Goal: Check status: Check status

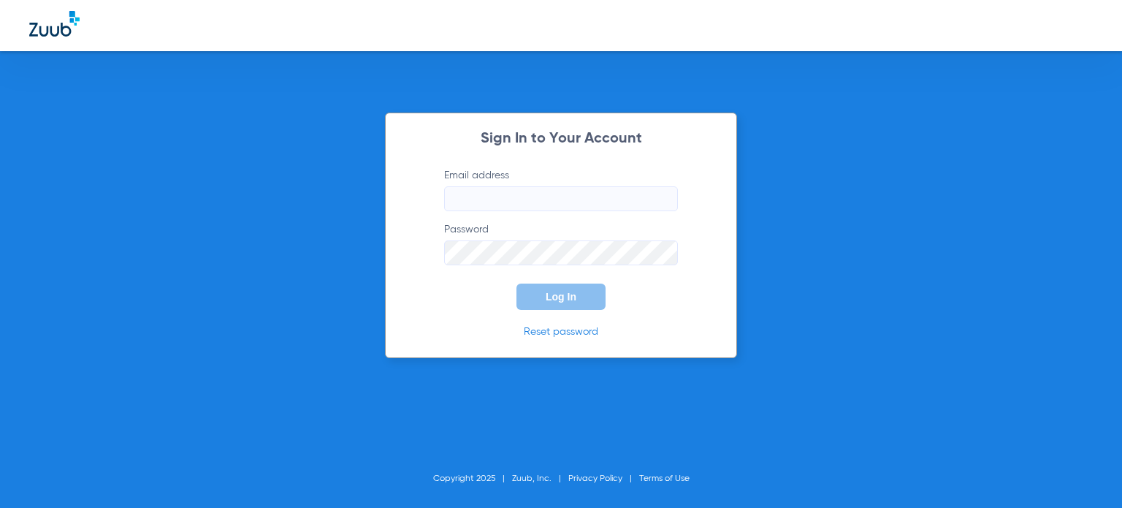
click at [524, 208] on input "Email address" at bounding box center [561, 198] width 234 height 25
type input "[PERSON_NAME][EMAIL_ADDRESS][PERSON_NAME][DOMAIN_NAME]"
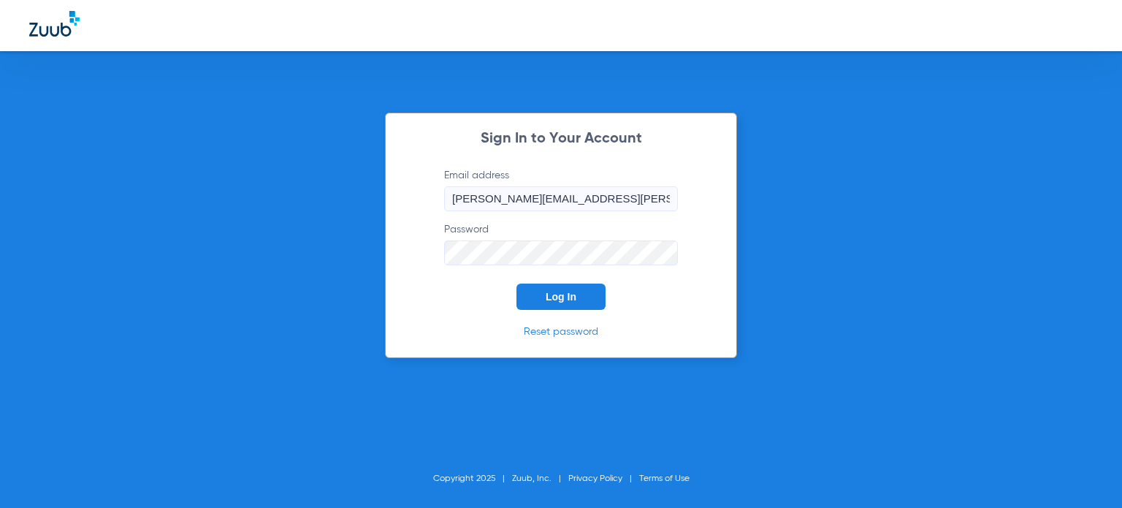
click at [558, 289] on button "Log In" at bounding box center [560, 296] width 89 height 26
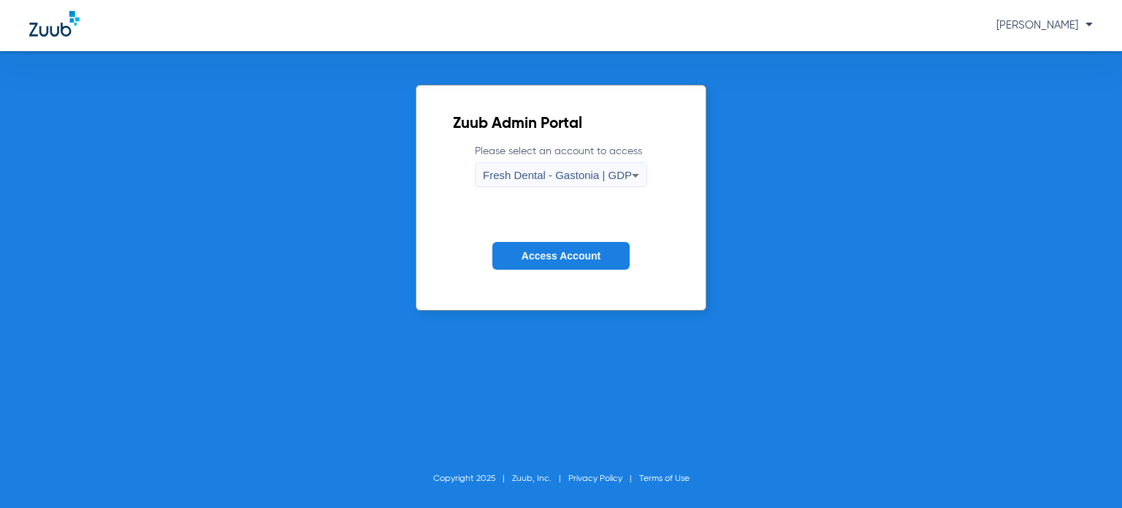
click at [570, 164] on div "Fresh Dental - Gastonia | GDP" at bounding box center [557, 175] width 149 height 25
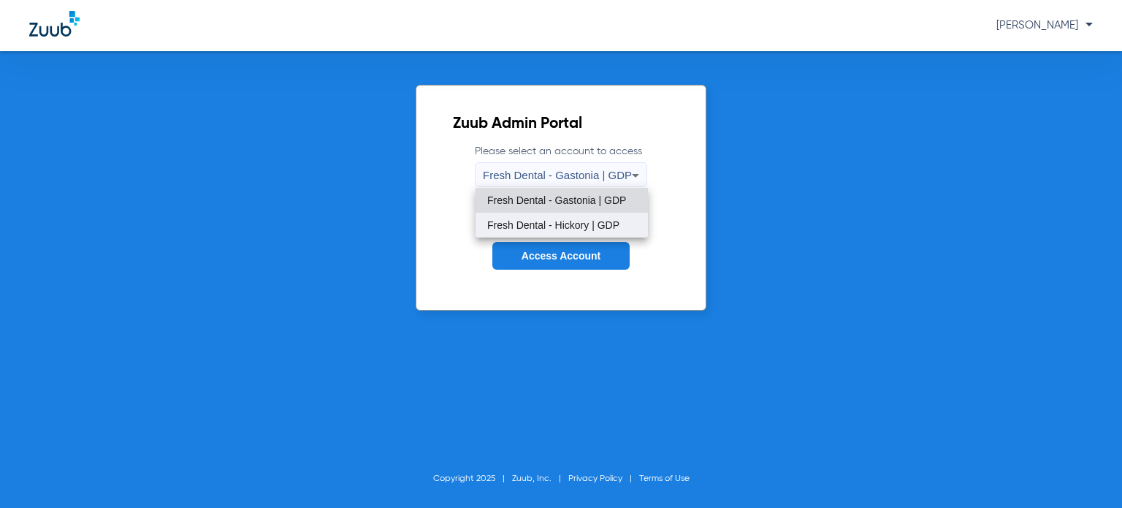
click at [581, 230] on mat-option "Fresh Dental - Hickory | GDP" at bounding box center [562, 225] width 172 height 25
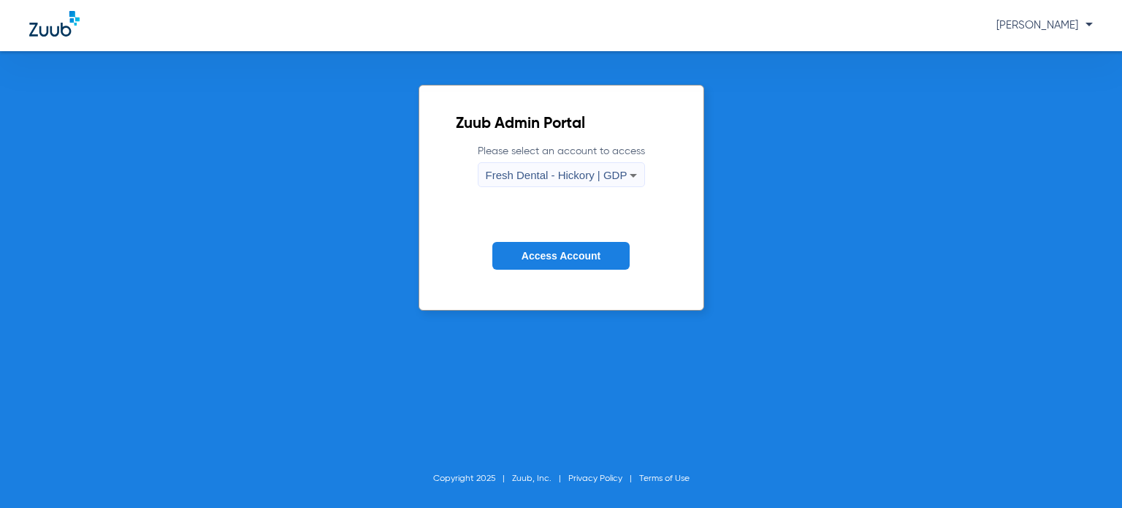
click at [581, 251] on span "Access Account" at bounding box center [561, 256] width 79 height 12
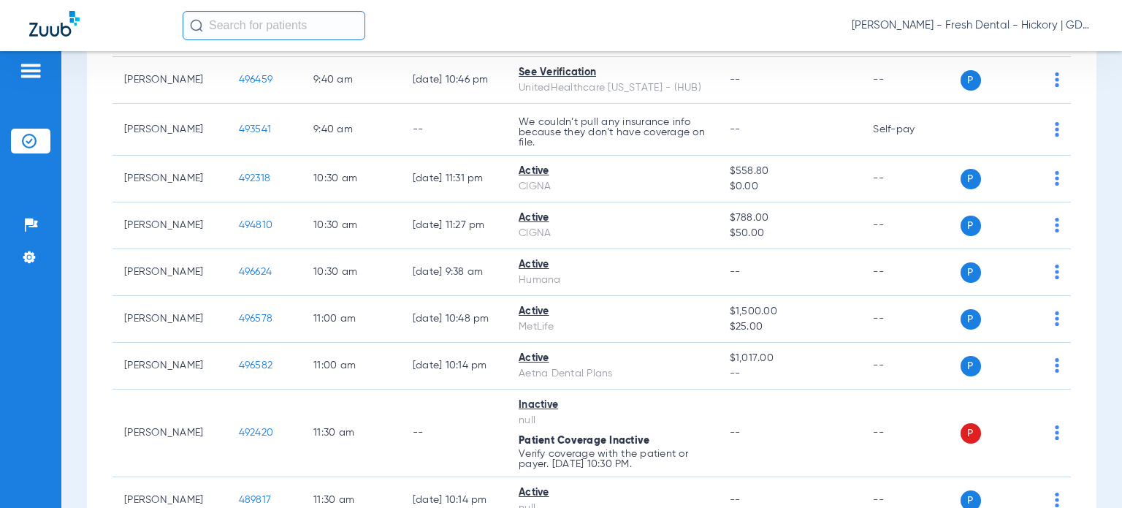
scroll to position [624, 0]
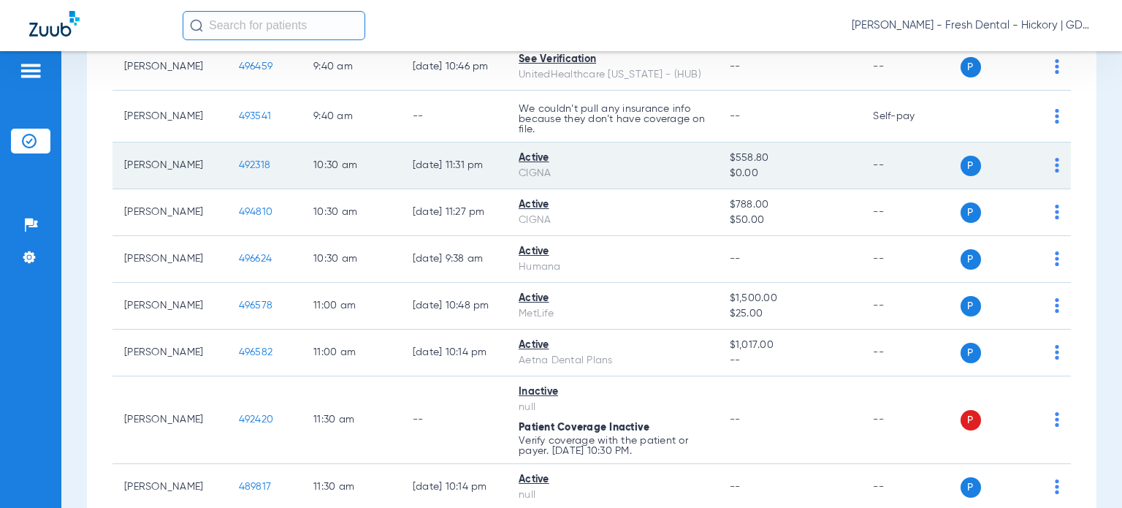
click at [239, 170] on span "492318" at bounding box center [255, 165] width 32 height 10
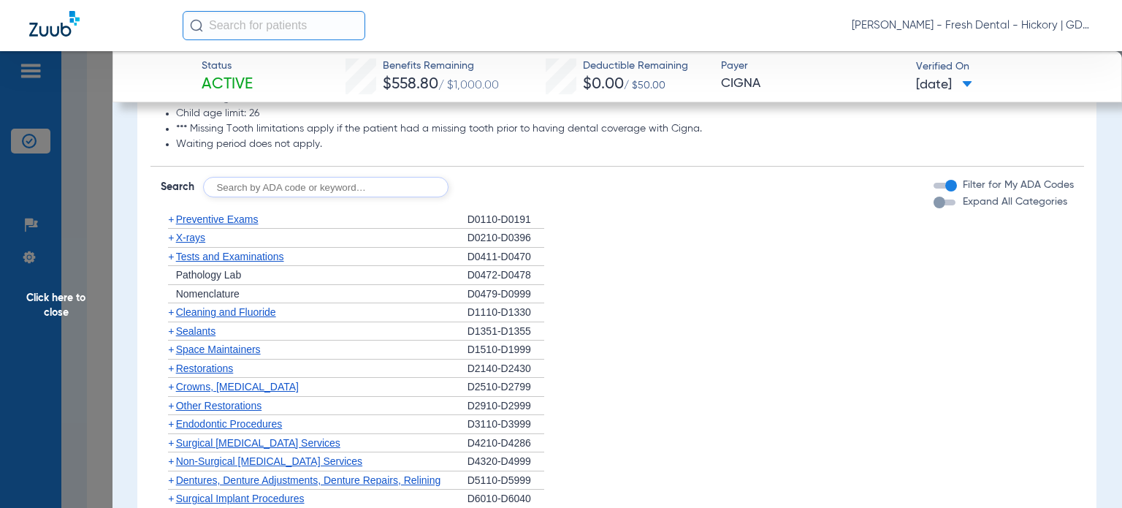
scroll to position [192, 0]
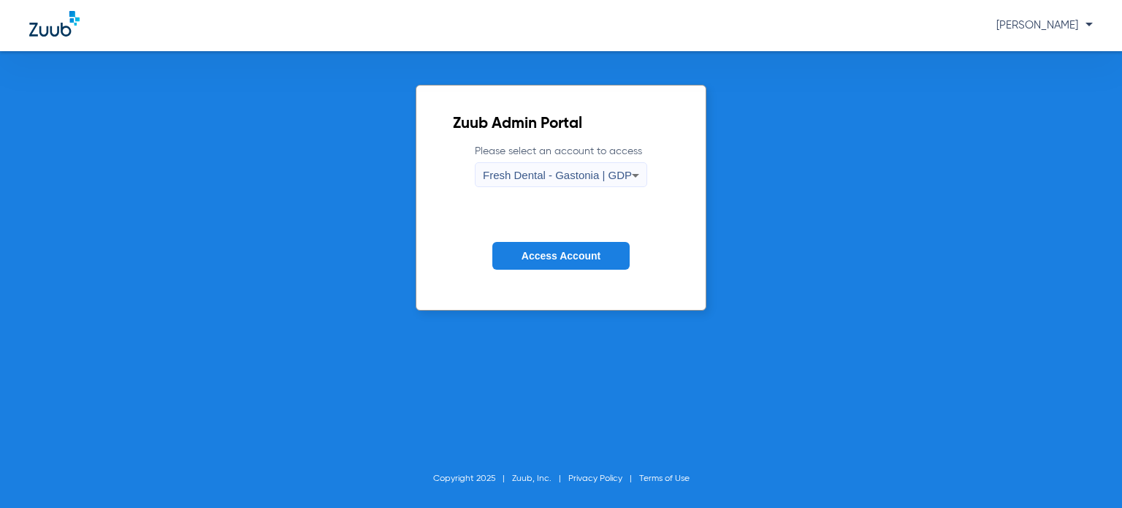
click at [576, 235] on form "Please select an account to access Fresh Dental - [GEOGRAPHIC_DATA] | GDP Acces…" at bounding box center [561, 218] width 216 height 148
click at [570, 257] on span "Access Account" at bounding box center [561, 256] width 79 height 12
click at [508, 174] on span "Fresh Dental - Gastonia | GDP" at bounding box center [557, 175] width 149 height 12
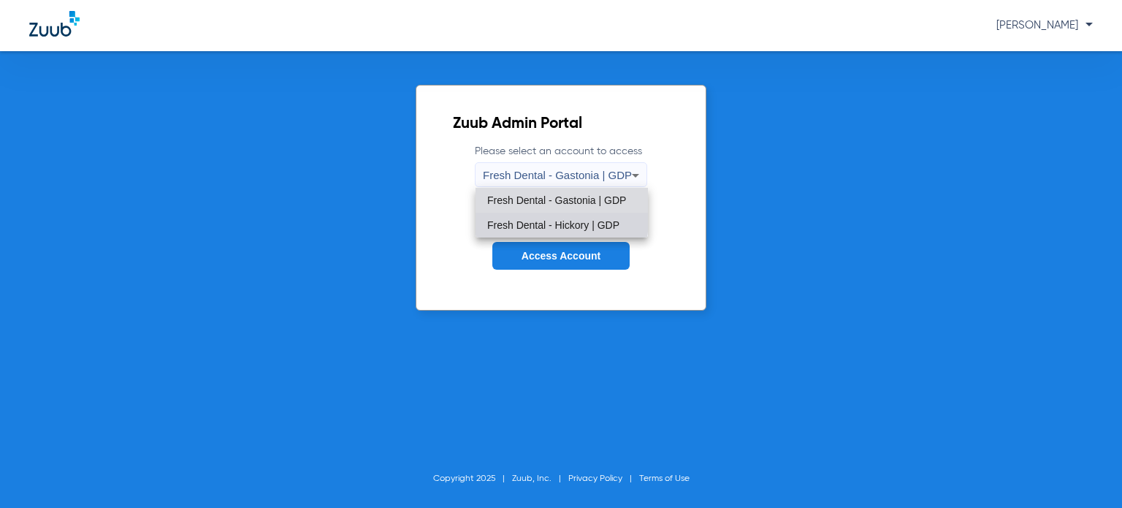
click at [539, 220] on span "Fresh Dental - Hickory | GDP" at bounding box center [553, 225] width 132 height 10
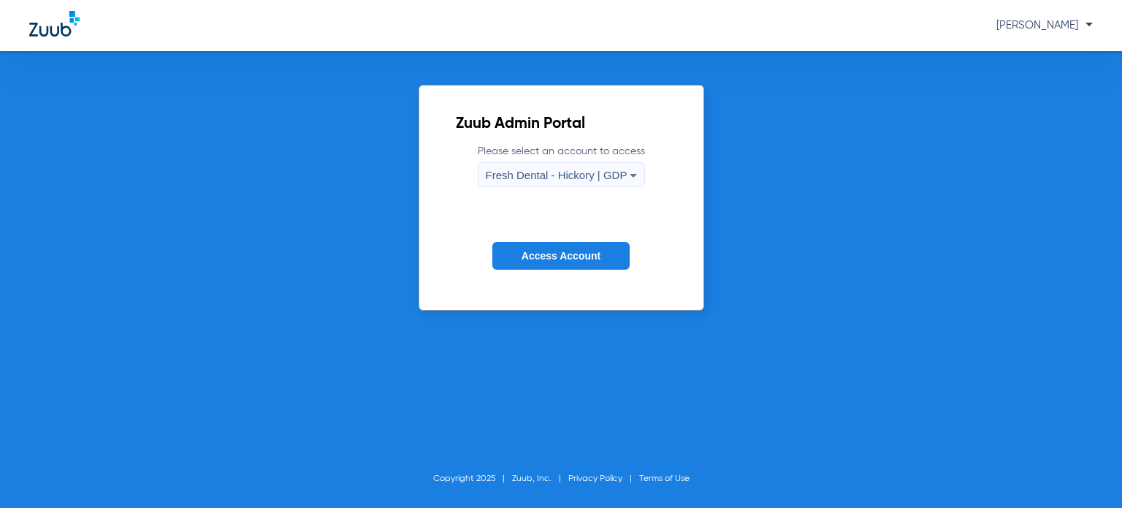
click at [562, 268] on button "Access Account" at bounding box center [560, 256] width 137 height 28
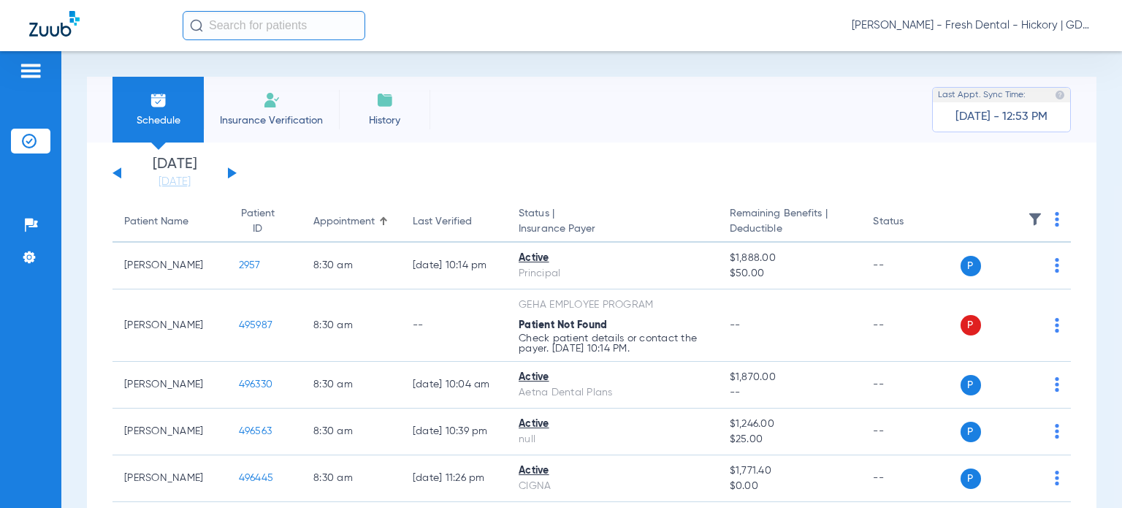
click at [234, 172] on button at bounding box center [232, 172] width 9 height 11
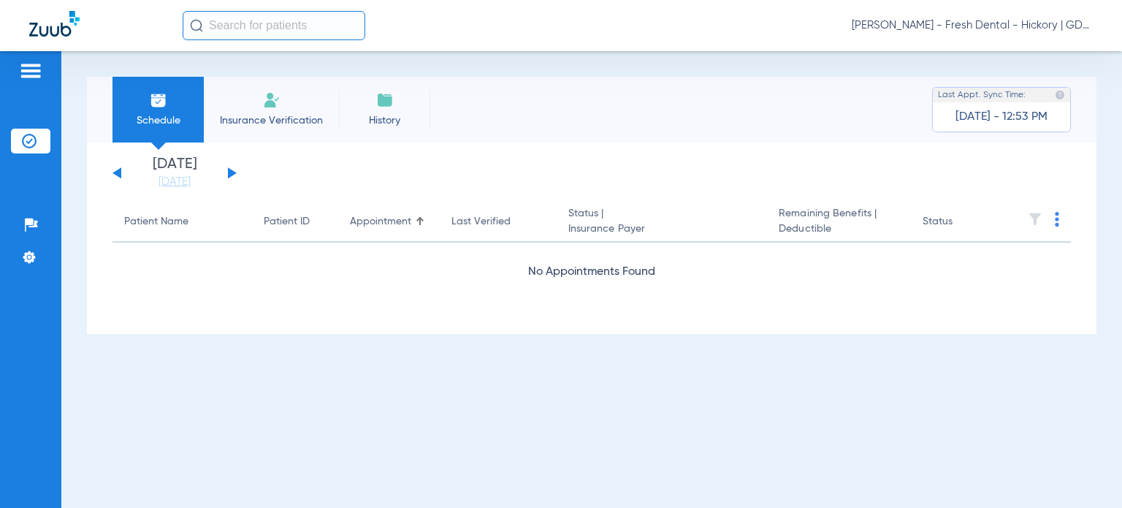
click at [234, 172] on button at bounding box center [232, 172] width 9 height 11
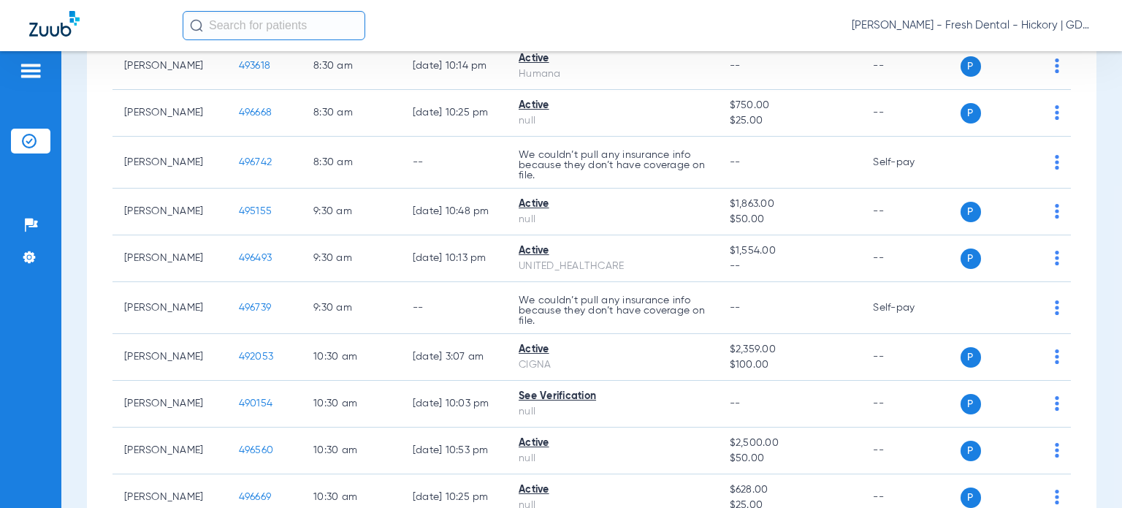
scroll to position [202, 0]
click at [1107, 116] on div "Schedule Insurance Verification History Last Appt. Sync Time: [DATE] - 12:53 PM…" at bounding box center [591, 279] width 1061 height 457
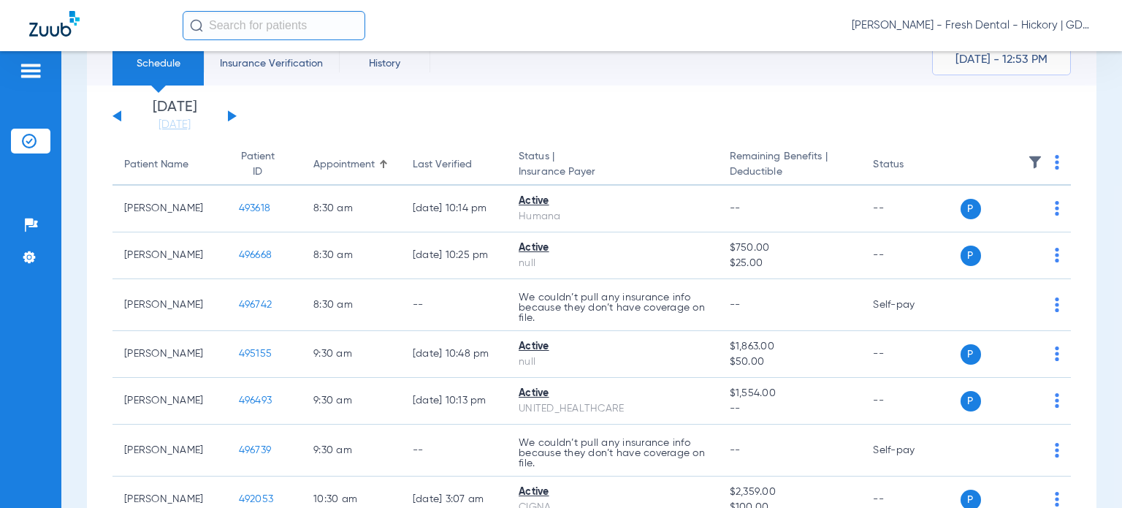
scroll to position [0, 0]
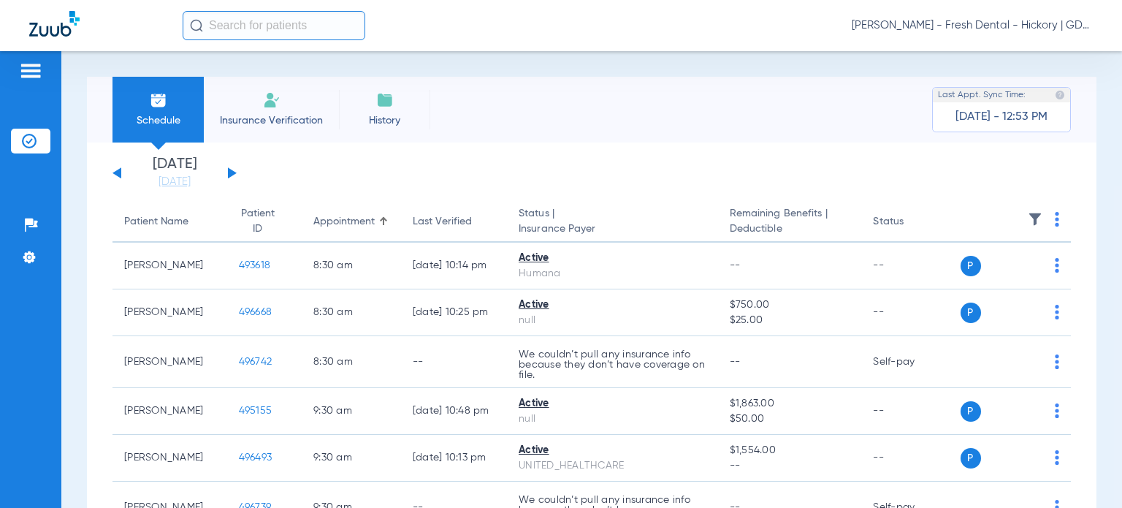
click at [119, 167] on div "[DATE] [DATE] [DATE] [DATE] [DATE] [DATE] [DATE] [DATE] [DATE] [DATE] [DATE] [D…" at bounding box center [174, 173] width 124 height 32
click at [118, 172] on button at bounding box center [116, 172] width 9 height 11
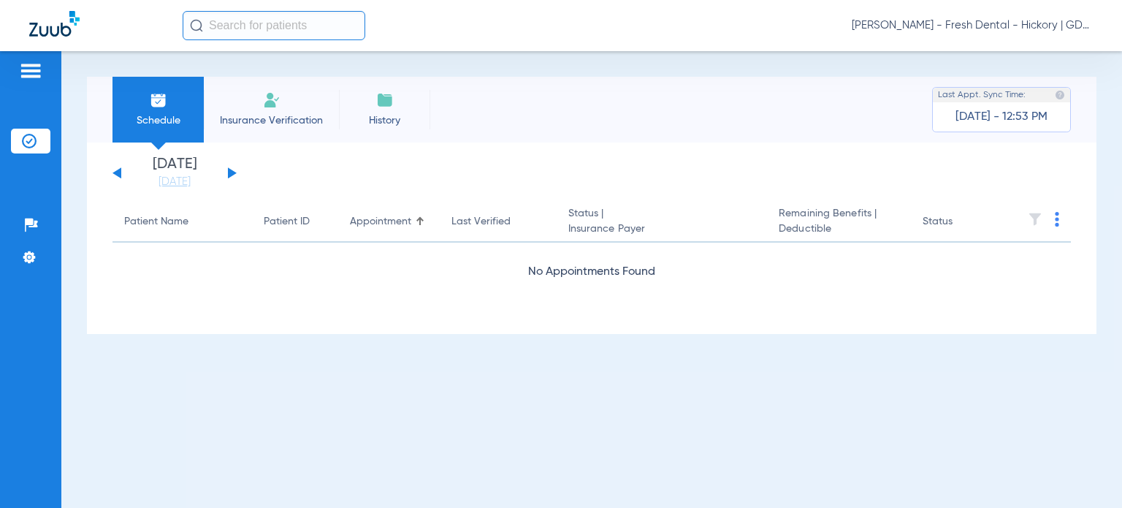
click at [117, 175] on button at bounding box center [116, 172] width 9 height 11
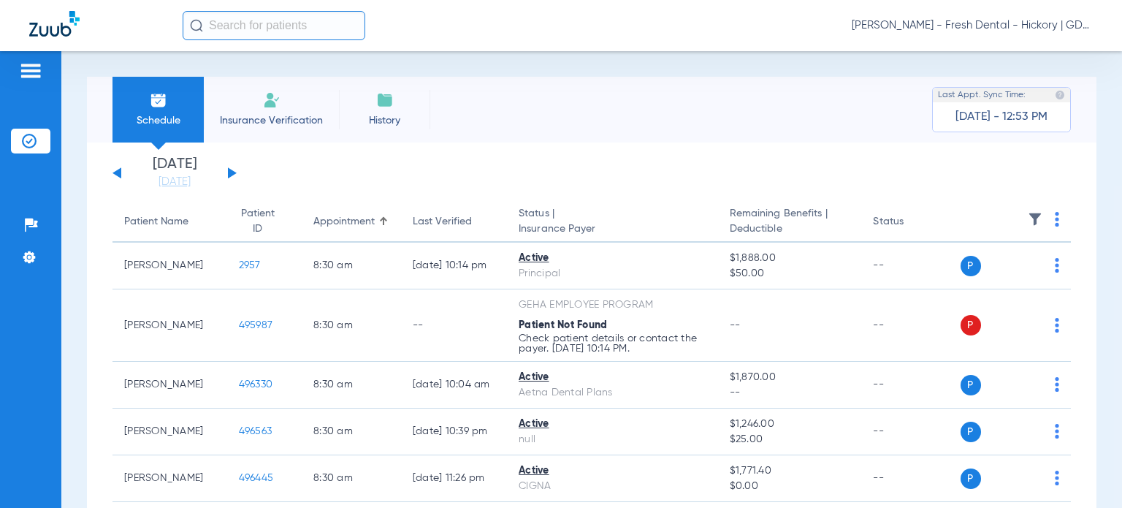
click at [117, 175] on button at bounding box center [116, 172] width 9 height 11
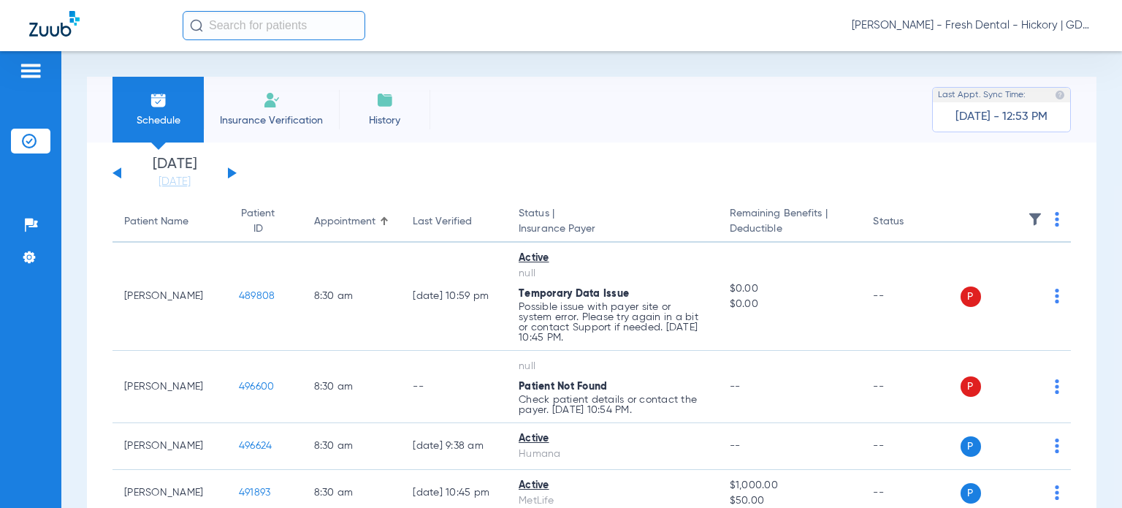
click at [226, 169] on div "[DATE] [DATE] [DATE] [DATE] [DATE] [DATE] [DATE] [DATE] [DATE] [DATE] [DATE] [D…" at bounding box center [174, 173] width 124 height 32
click at [232, 172] on button at bounding box center [232, 172] width 9 height 11
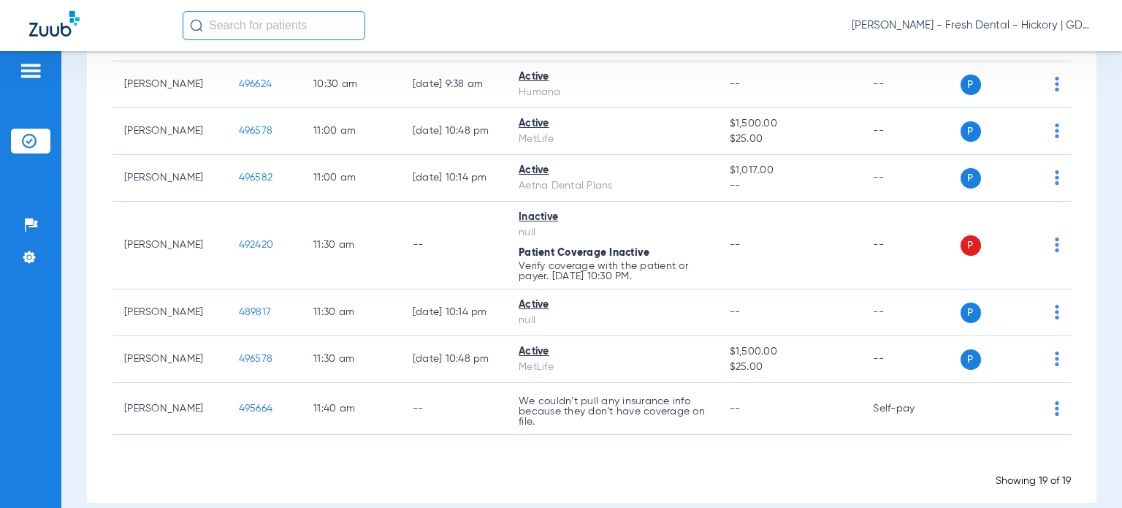
scroll to position [830, 0]
